Goal: Use online tool/utility: Utilize a website feature to perform a specific function

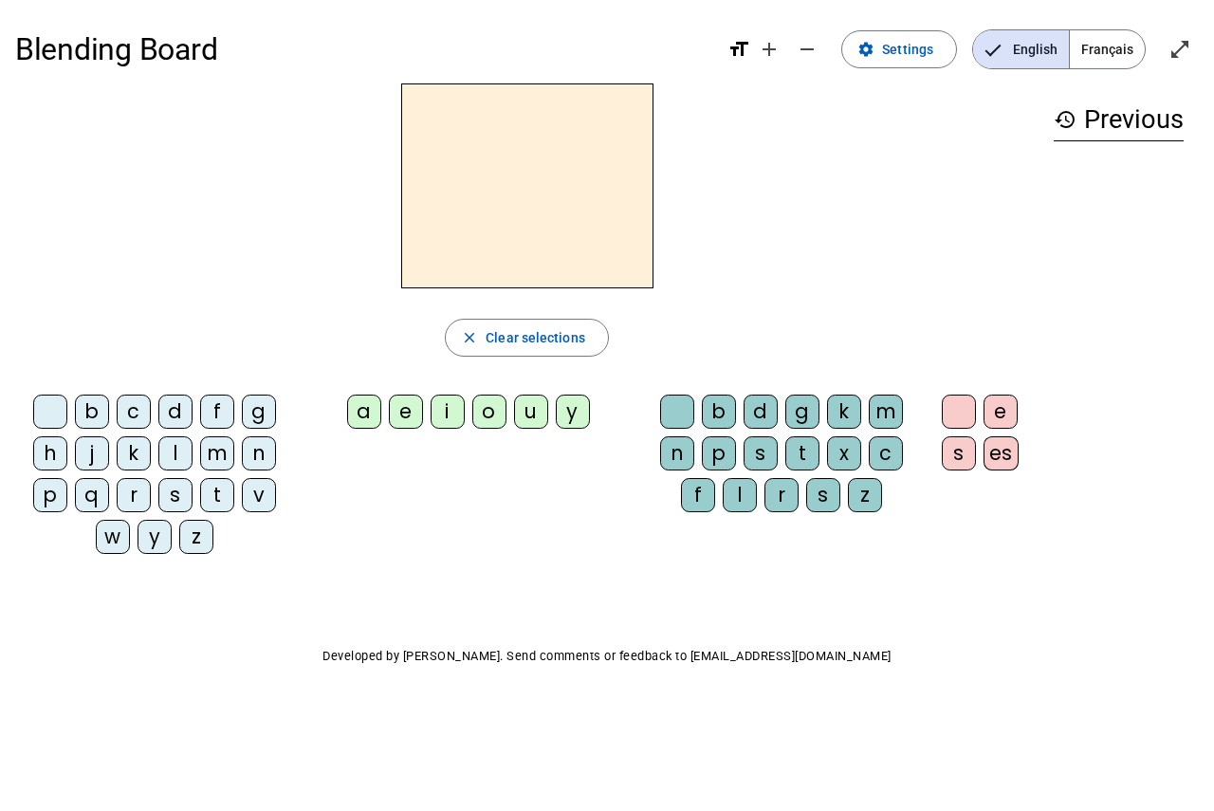
click at [214, 452] on div "m" at bounding box center [217, 453] width 34 height 34
click at [218, 447] on div "m" at bounding box center [217, 453] width 34 height 34
click at [364, 407] on div "a" at bounding box center [364, 412] width 34 height 34
click at [175, 454] on div "l" at bounding box center [175, 453] width 34 height 34
click at [400, 414] on div "e" at bounding box center [406, 412] width 34 height 34
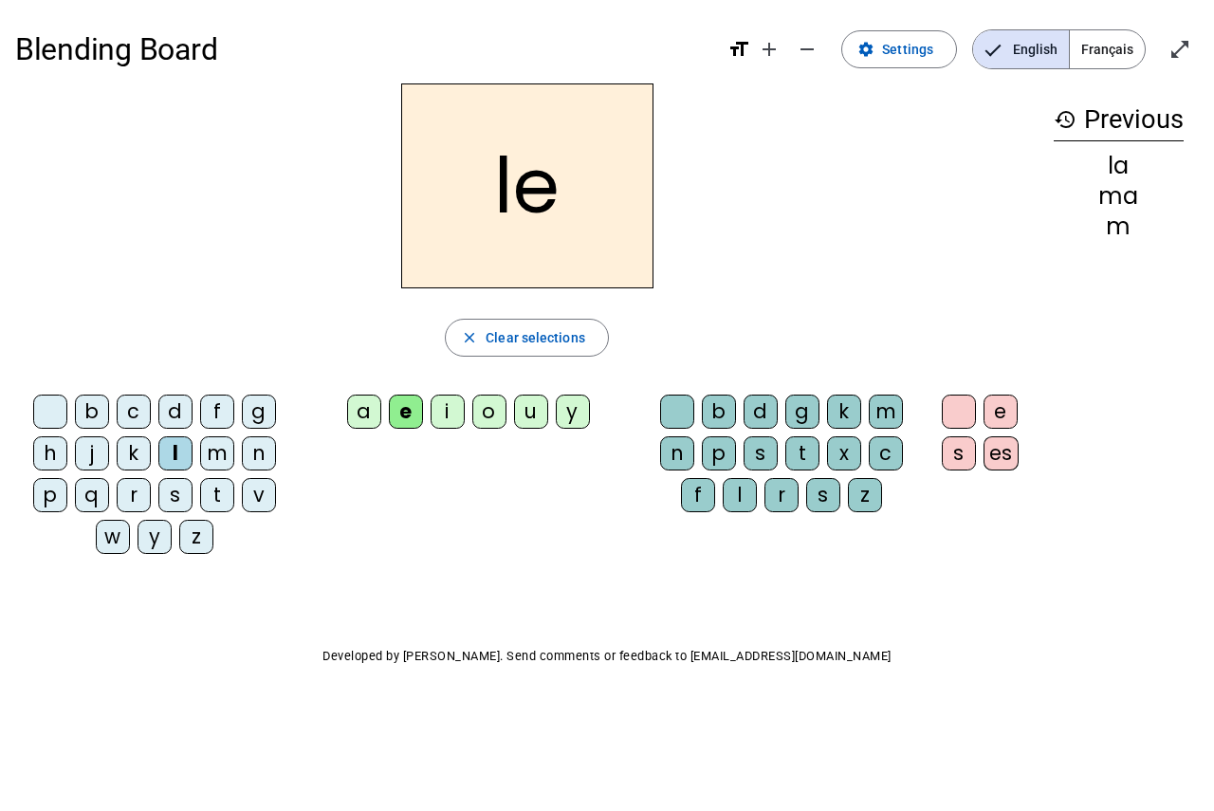
click at [177, 409] on div "d" at bounding box center [175, 412] width 34 height 34
click at [529, 406] on div "u" at bounding box center [531, 412] width 34 height 34
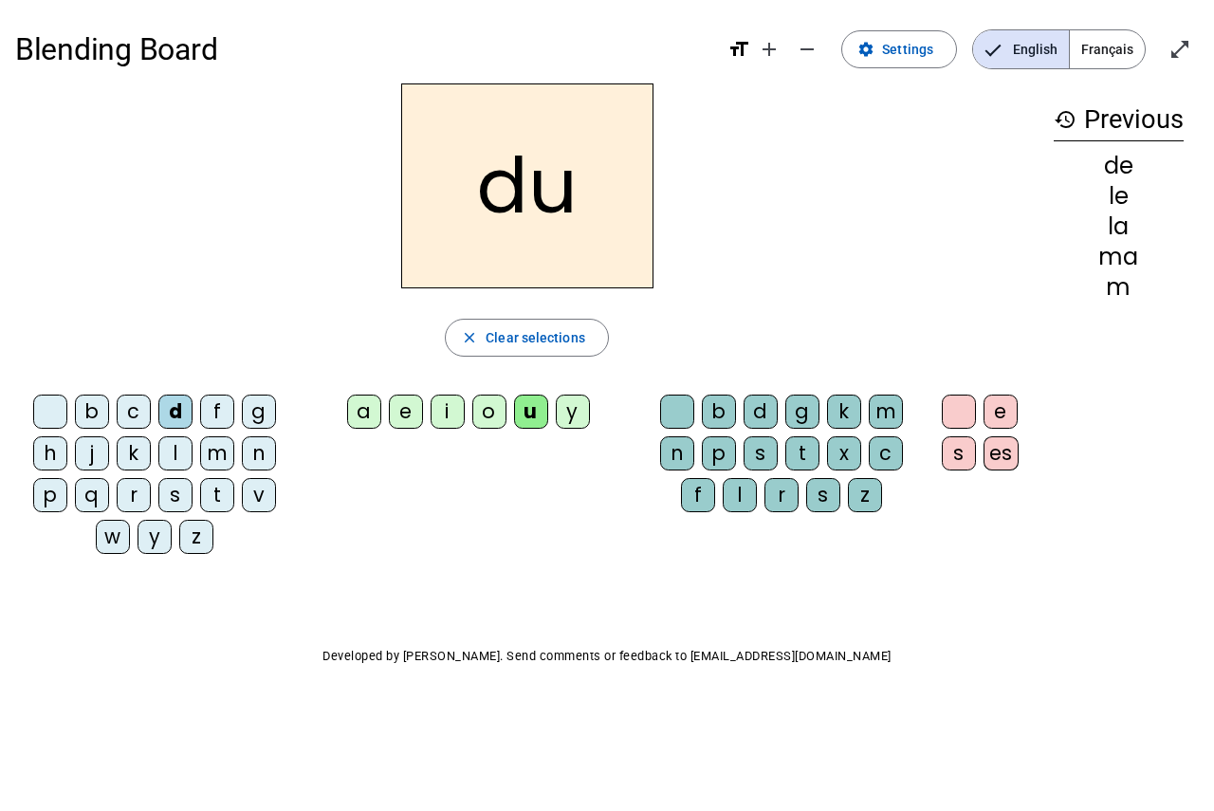
click at [222, 500] on div "t" at bounding box center [217, 495] width 34 height 34
click at [221, 507] on div "t" at bounding box center [217, 495] width 34 height 34
click at [363, 413] on div "a" at bounding box center [364, 412] width 34 height 34
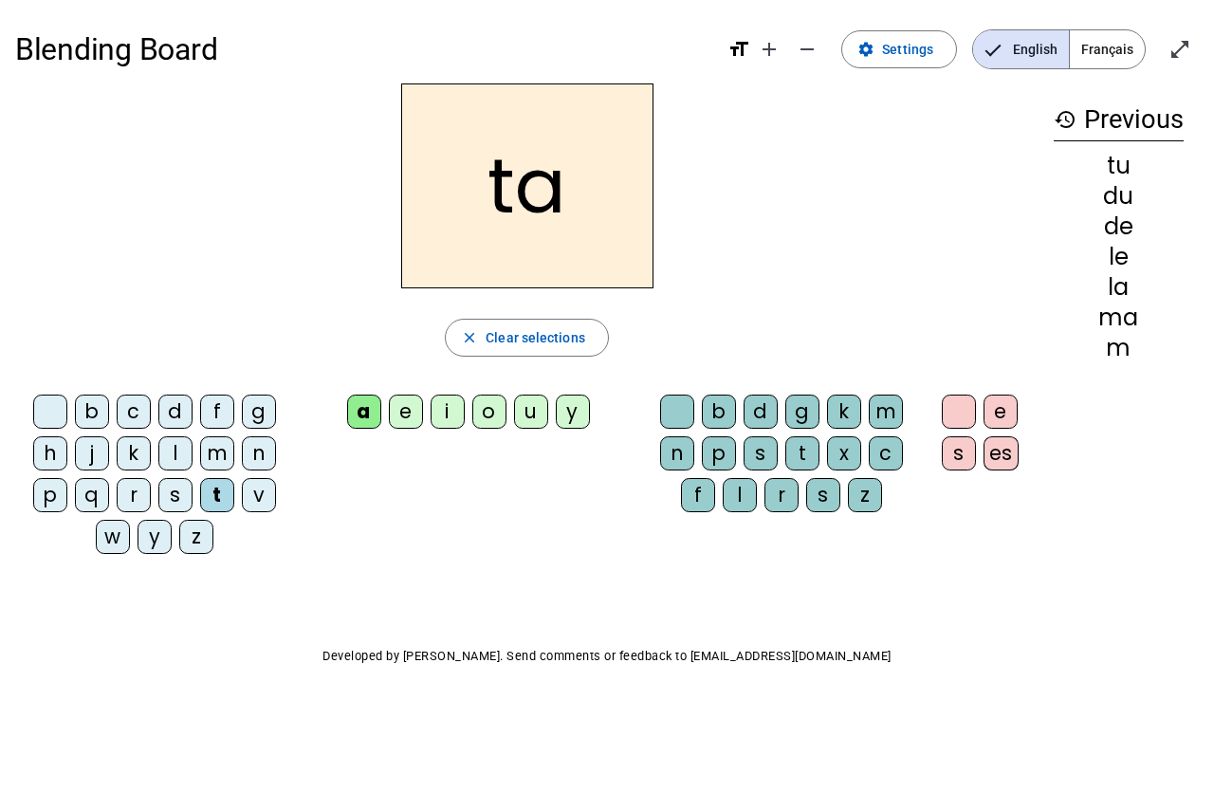
click at [406, 432] on letter-bubble "e" at bounding box center [410, 416] width 42 height 42
click at [231, 452] on div "m" at bounding box center [217, 453] width 34 height 34
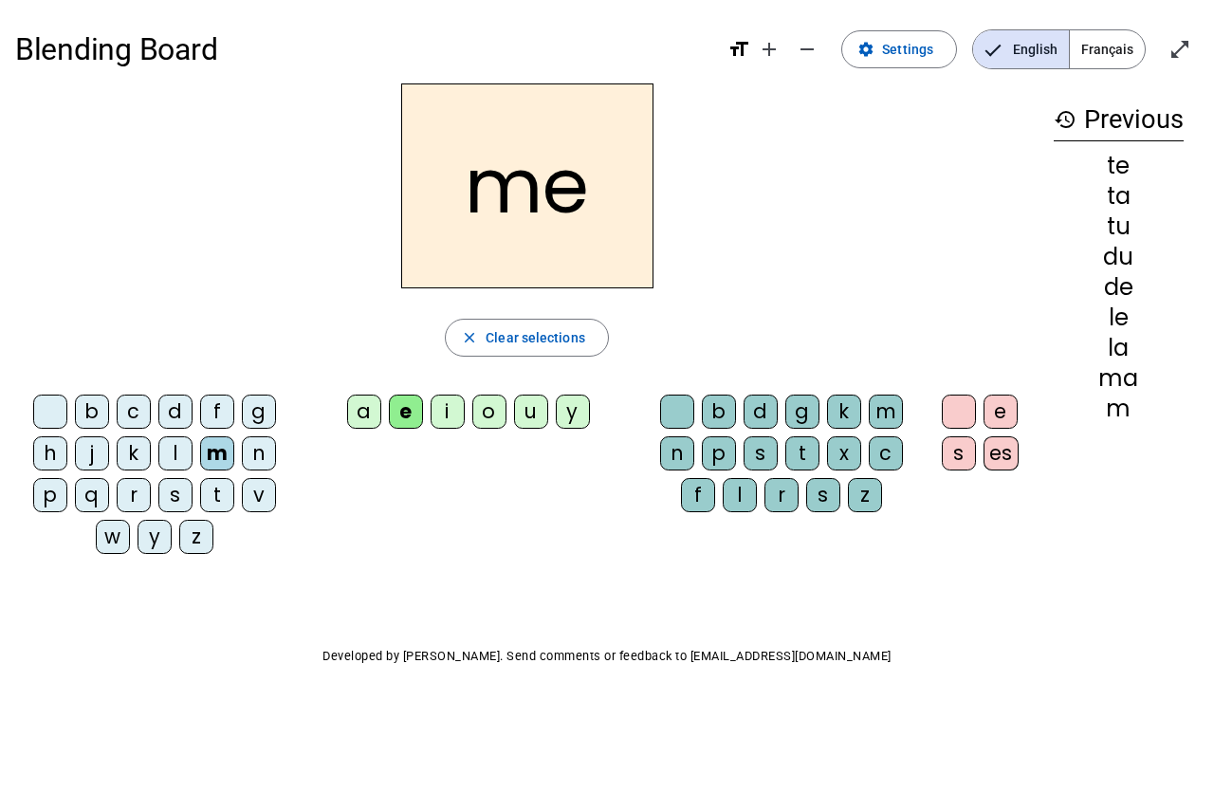
click at [451, 423] on div "i" at bounding box center [448, 412] width 34 height 34
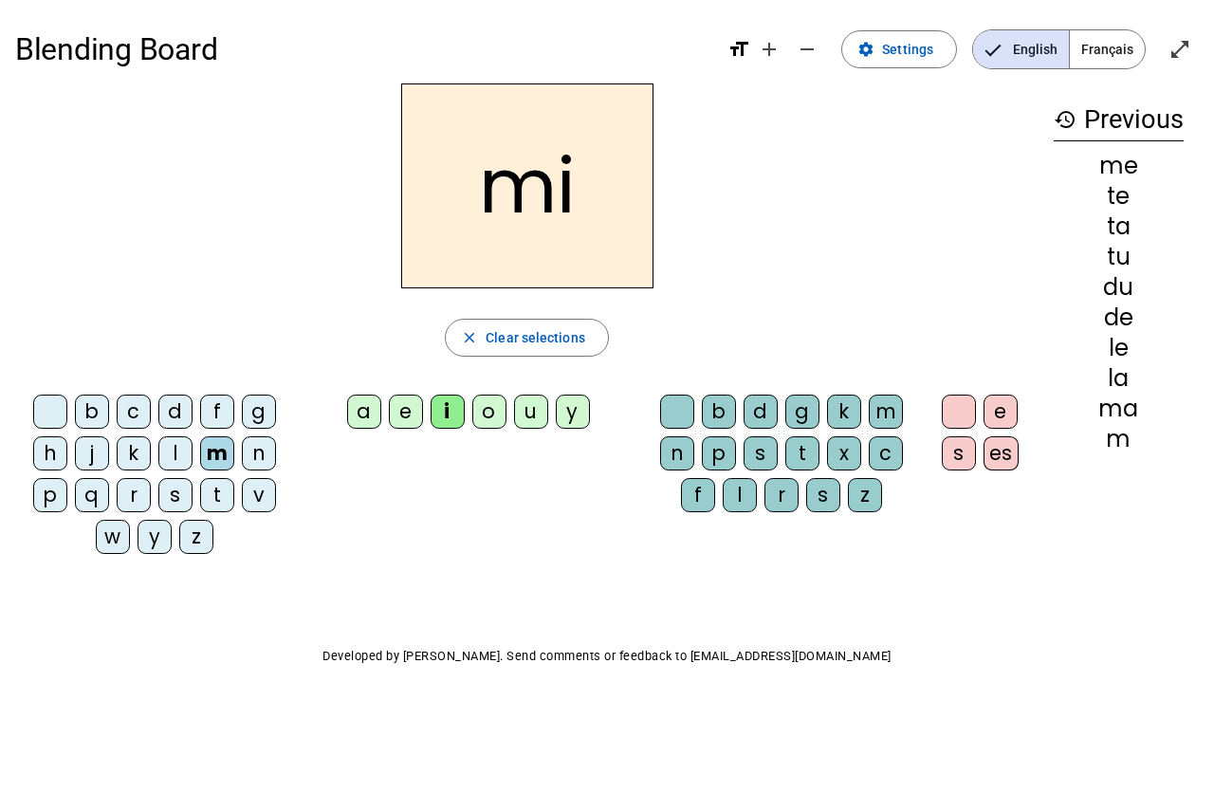
click at [175, 414] on div "d" at bounding box center [175, 412] width 34 height 34
click at [225, 504] on div "t" at bounding box center [217, 495] width 34 height 34
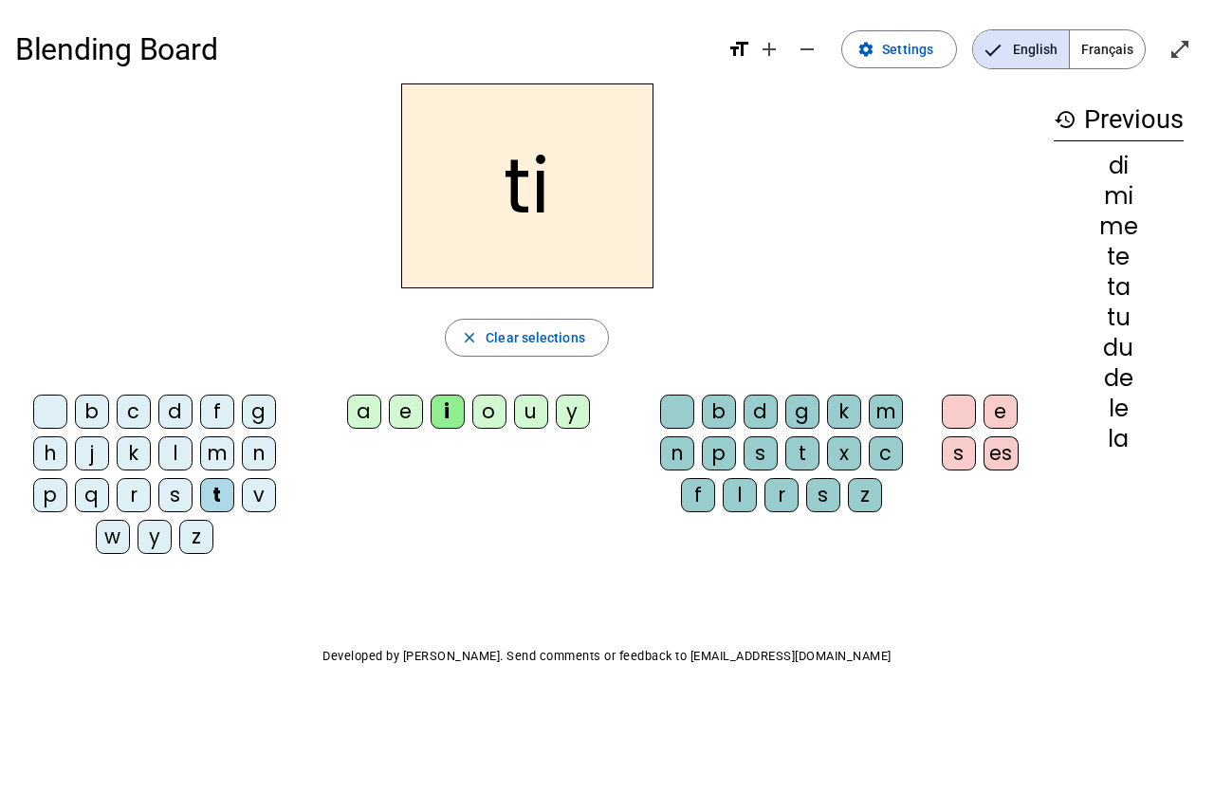
click at [217, 489] on div "t" at bounding box center [217, 495] width 34 height 34
click at [191, 450] on div "l" at bounding box center [175, 453] width 34 height 34
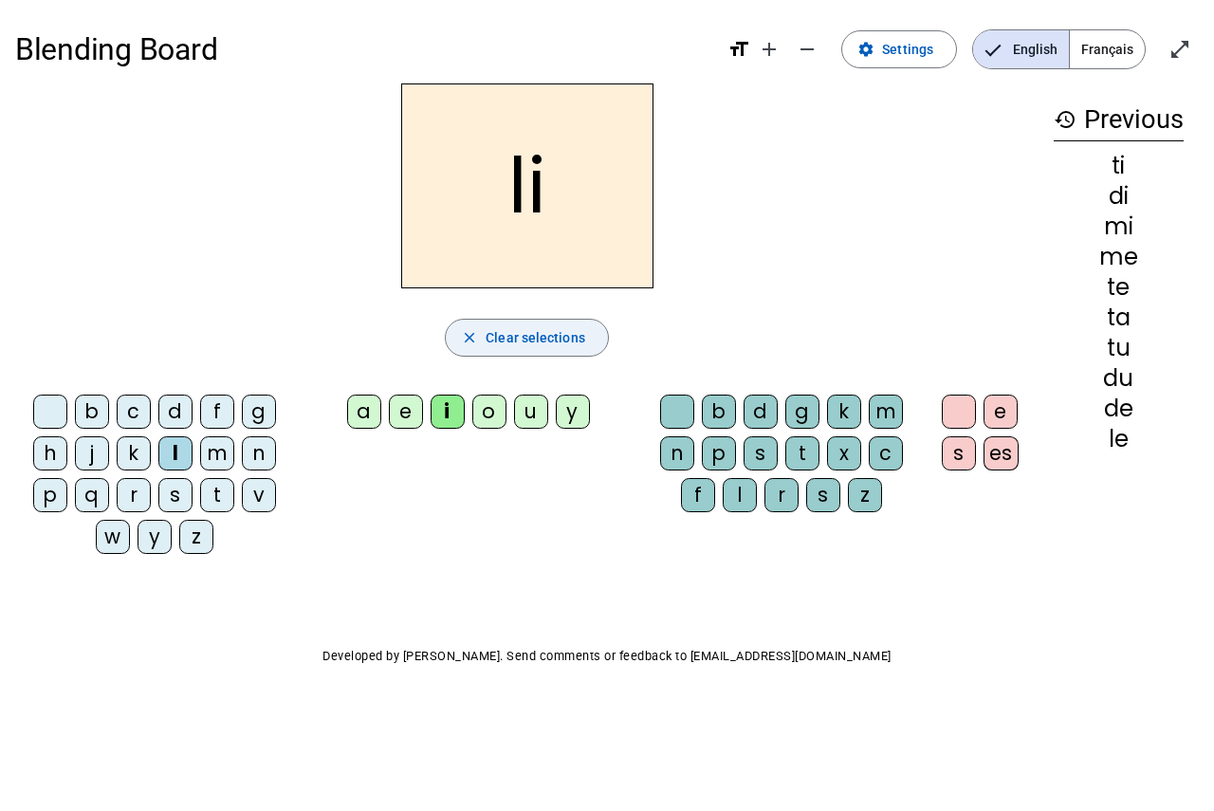
click at [469, 326] on span "button" at bounding box center [527, 338] width 162 height 46
